Goal: Check status: Check status

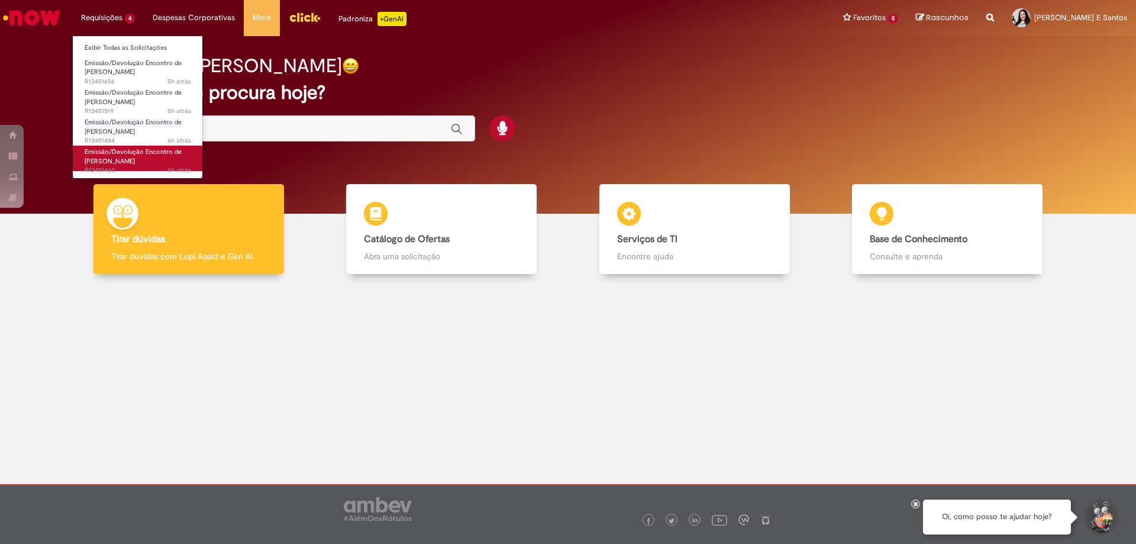
click at [125, 153] on span "Emissão/Devolução Encontro de [PERSON_NAME]" at bounding box center [133, 156] width 97 height 18
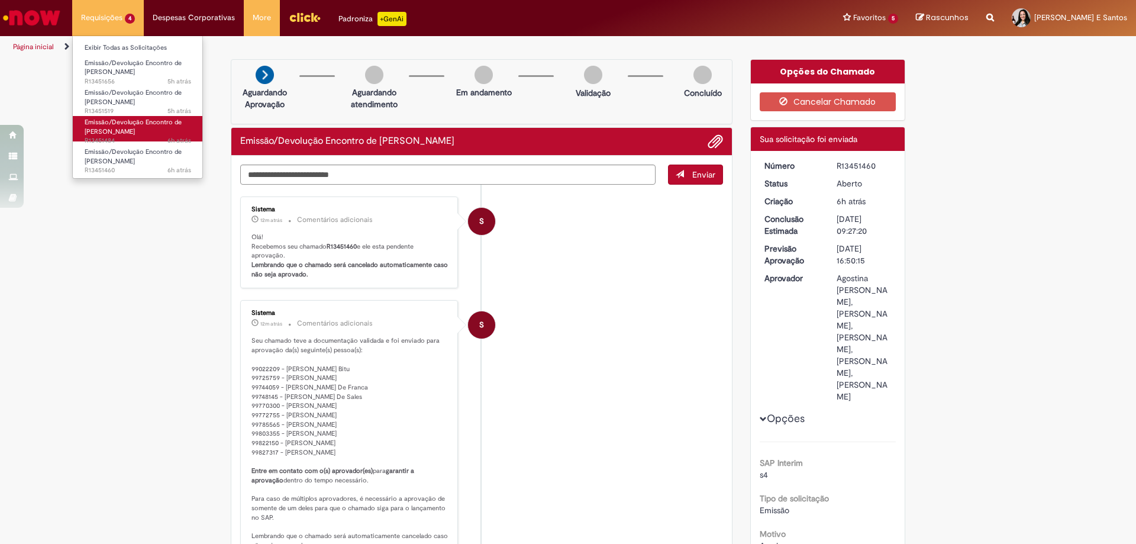
click at [124, 128] on span "Emissão/Devolução Encontro de [PERSON_NAME]" at bounding box center [133, 127] width 97 height 18
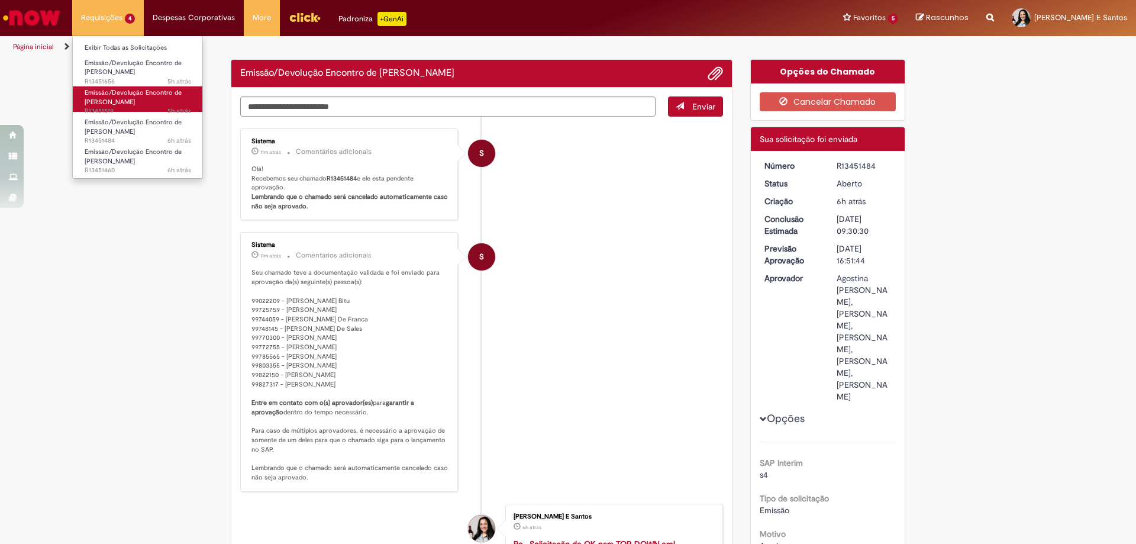
click at [130, 106] on span "Emissão/Devolução Encontro de [PERSON_NAME]" at bounding box center [133, 97] width 97 height 18
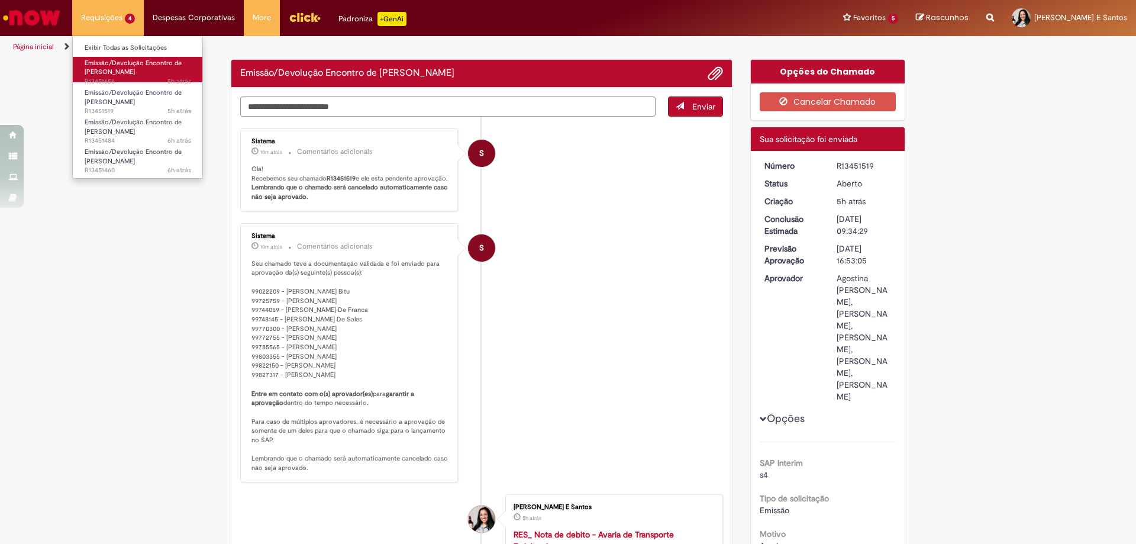
click at [134, 75] on span "Emissão/Devolução Encontro de [PERSON_NAME]" at bounding box center [133, 68] width 97 height 18
